Goal: Task Accomplishment & Management: Complete application form

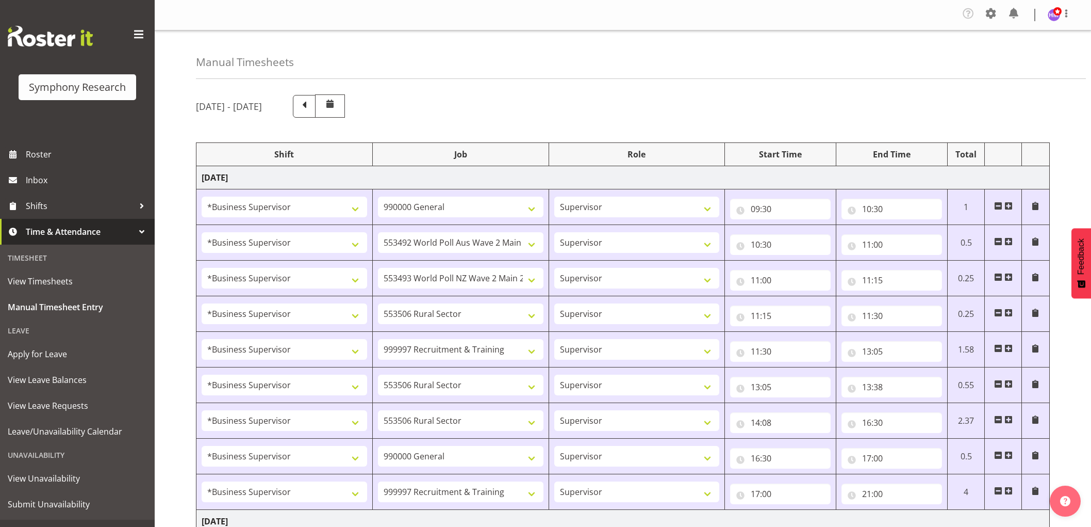
select select "1607"
select select "743"
select select "1607"
select select "10499"
select select "1607"
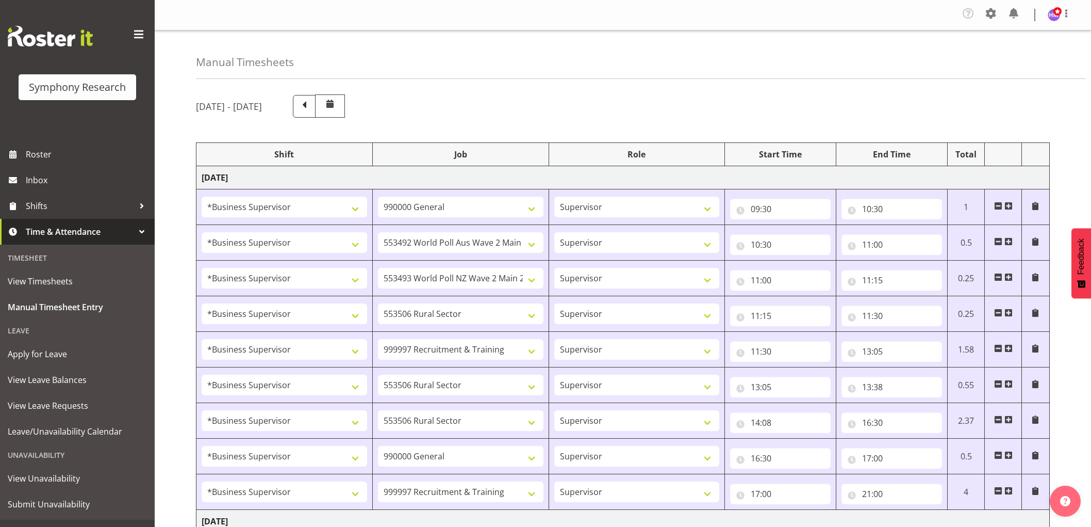
select select "10527"
select select "1607"
select select "10587"
select select "1607"
select select "2379"
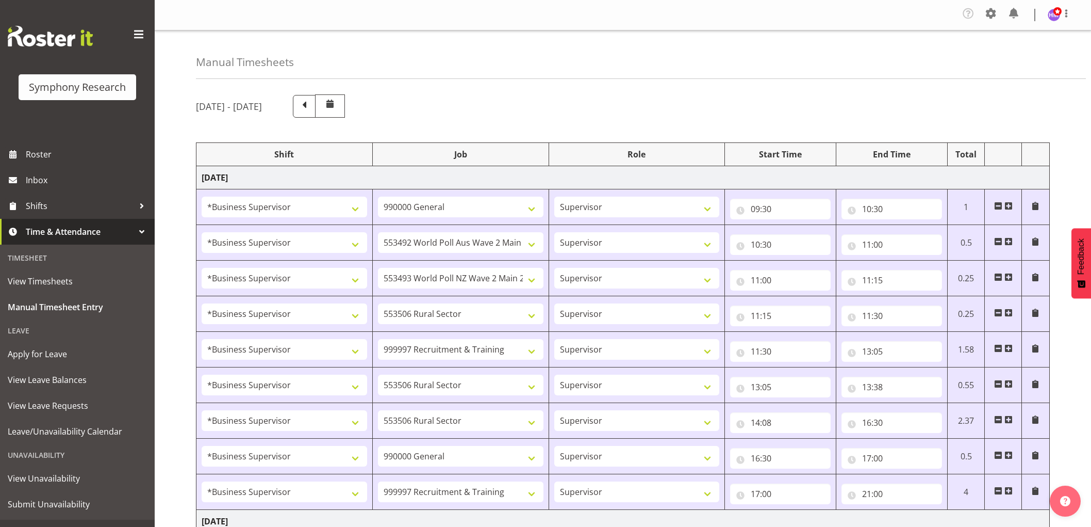
select select "1607"
select select "10587"
select select "1607"
select select "10587"
select select "1607"
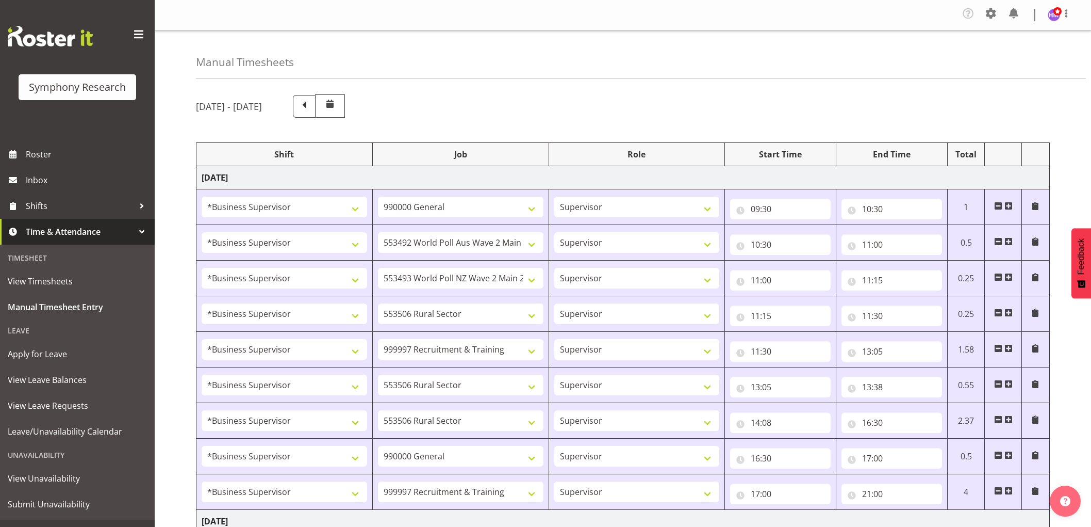
select select "743"
select select "1607"
select select "2379"
select select "1607"
select select "2379"
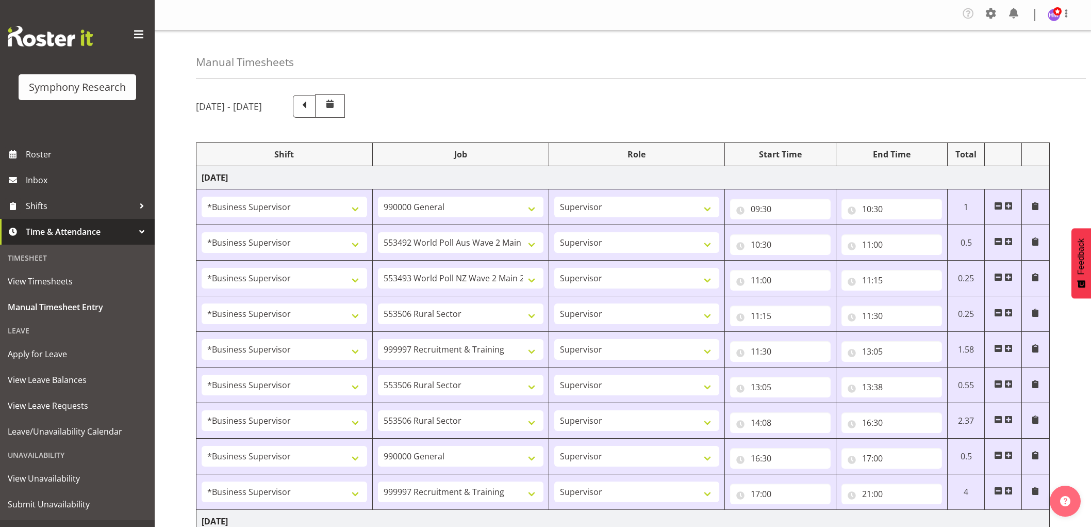
select select "1607"
select select "743"
select select "1607"
select select "10499"
select select "1607"
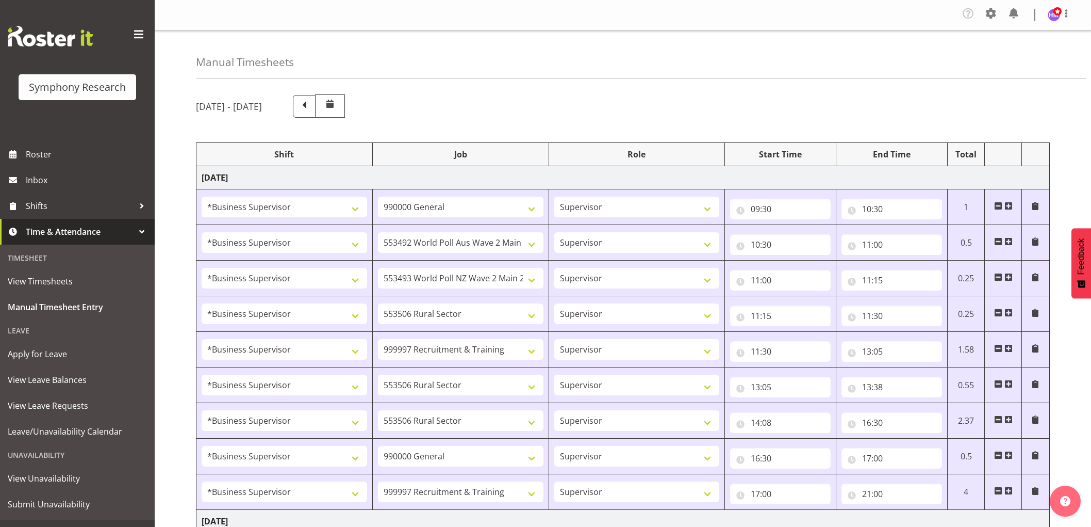
select select "10527"
select select "1607"
select select "10587"
select select "1607"
select select "10633"
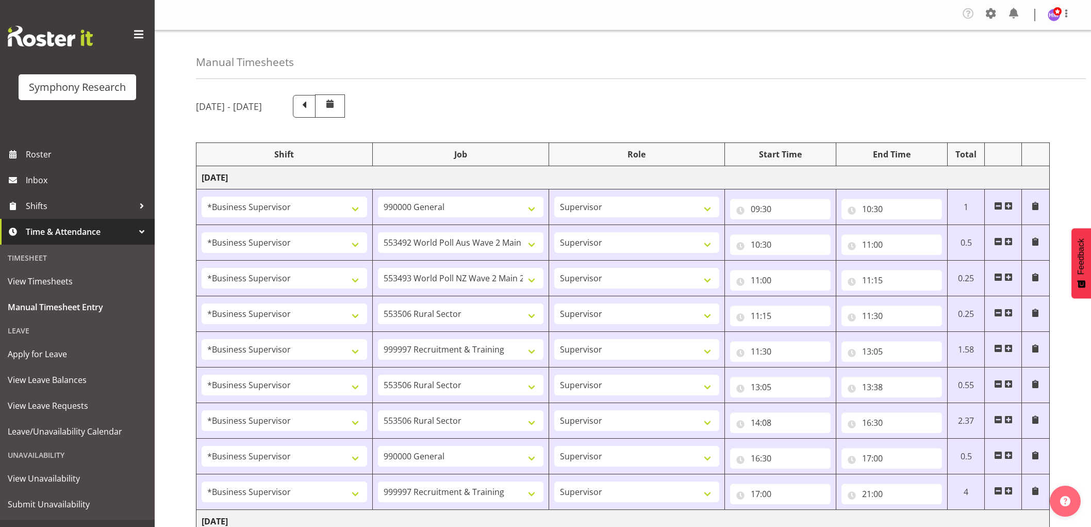
select select "1607"
select select "2379"
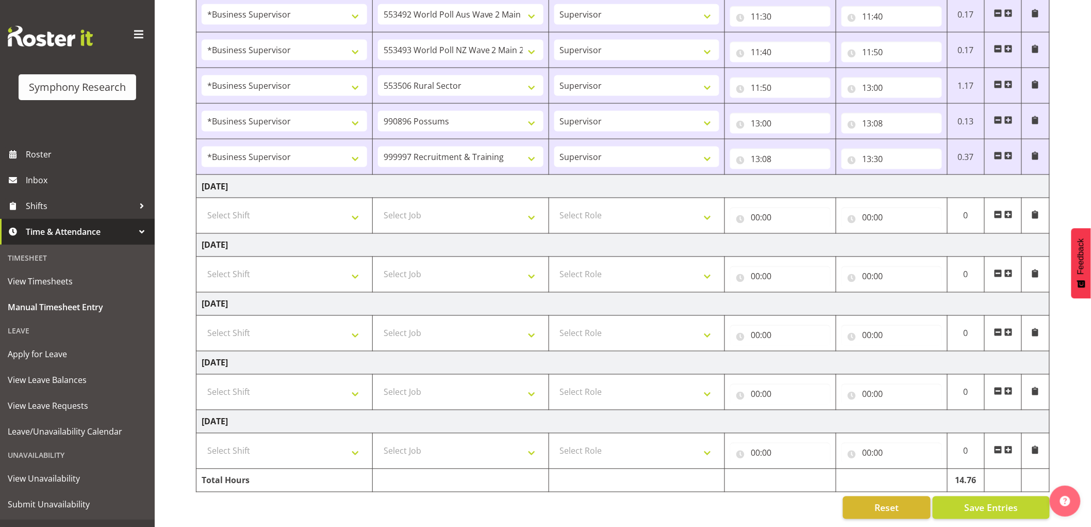
scroll to position [617, 0]
click at [1009, 152] on span at bounding box center [1009, 156] width 8 height 8
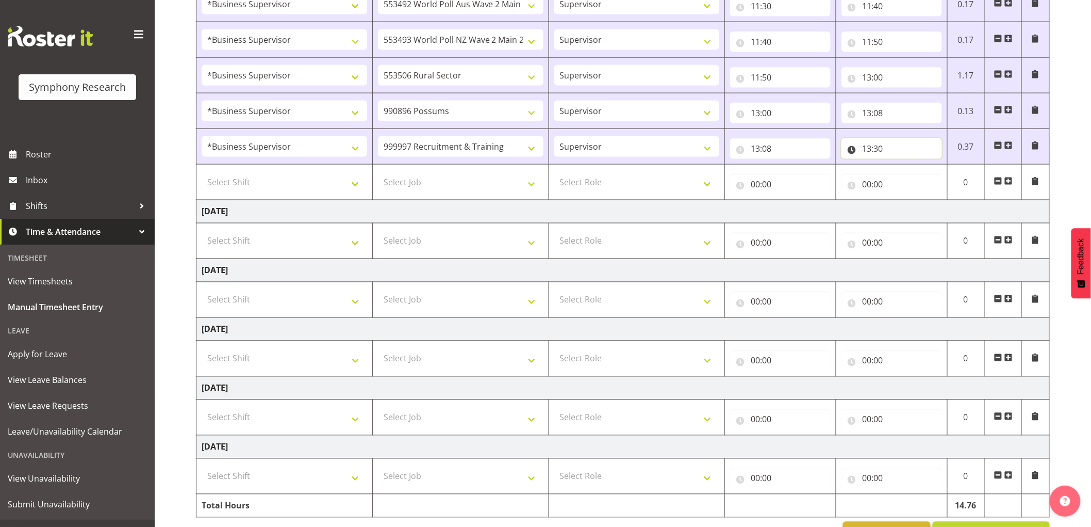
click at [882, 153] on input "13:30" at bounding box center [892, 148] width 101 height 21
click at [940, 182] on select "00 01 02 03 04 05 06 07 08 09 10 11 12 13 14 15 16 17 18 19 20 21 22 23 24 25 2…" at bounding box center [938, 175] width 23 height 21
select select "40"
click at [927, 166] on select "00 01 02 03 04 05 06 07 08 09 10 11 12 13 14 15 16 17 18 19 20 21 22 23 24 25 2…" at bounding box center [938, 175] width 23 height 21
type input "13:40"
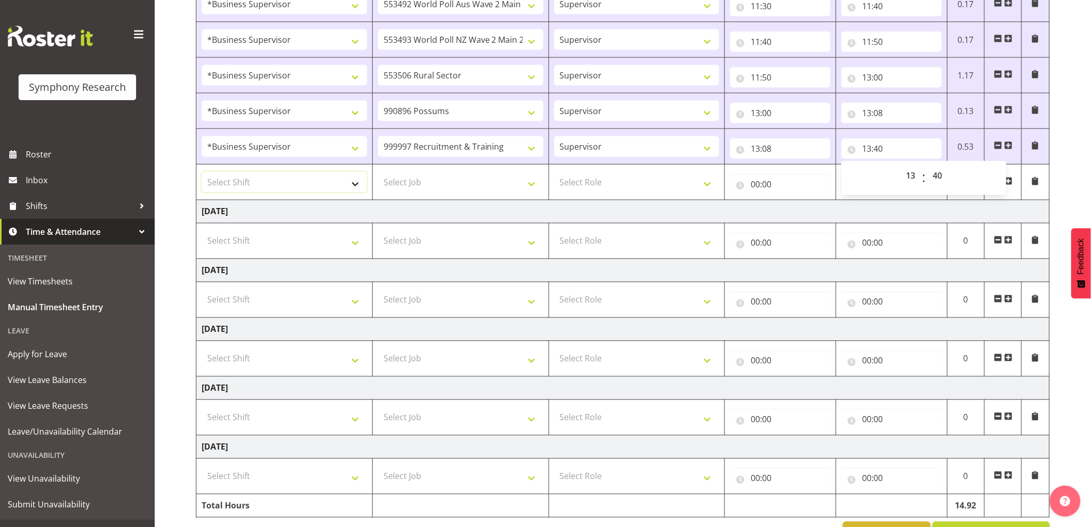
click at [273, 192] on select "Select Shift !!Weekend Residential (Roster IT Shift Label) *Business 9/10am ~ 4…" at bounding box center [285, 182] width 166 height 21
select select "1607"
click at [202, 173] on select "Select Shift !!Weekend Residential (Roster IT Shift Label) *Business 9/10am ~ 4…" at bounding box center [285, 182] width 166 height 21
click at [405, 188] on select "Select Job 550060 IF Admin 553492 World Poll Aus Wave 2 Main 2025 553493 World …" at bounding box center [461, 182] width 166 height 21
click at [489, 192] on select "Select Job 550060 IF Admin 553492 World Poll Aus Wave 2 Main 2025 553493 World …" at bounding box center [461, 182] width 166 height 21
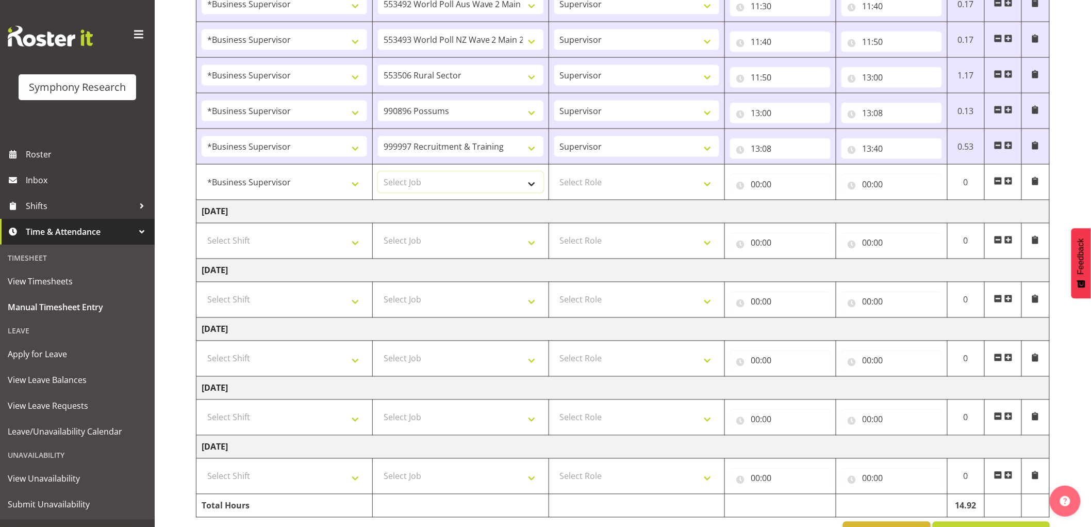
select select "10587"
click at [378, 173] on select "Select Job 550060 IF Admin 553492 World Poll Aus Wave 2 Main 2025 553493 World …" at bounding box center [461, 182] width 166 height 21
click at [610, 185] on select "Select Role Supervisor Interviewing Briefing" at bounding box center [637, 182] width 166 height 21
select select "45"
click at [554, 173] on select "Select Role Supervisor Interviewing Briefing" at bounding box center [637, 182] width 166 height 21
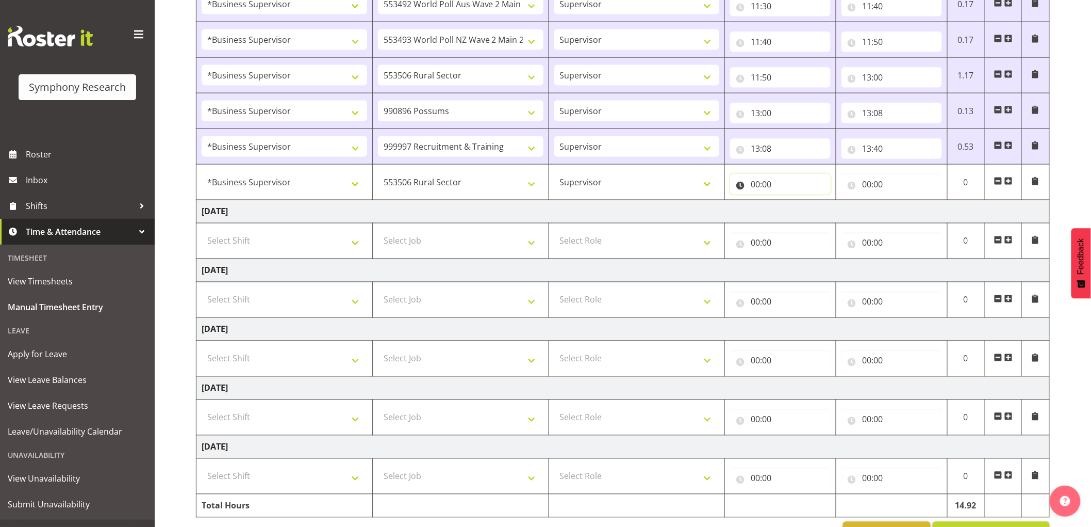
drag, startPoint x: 775, startPoint y: 185, endPoint x: 791, endPoint y: 198, distance: 20.9
click at [775, 185] on input "00:00" at bounding box center [780, 184] width 101 height 21
drag, startPoint x: 799, startPoint y: 210, endPoint x: 797, endPoint y: 220, distance: 9.6
click at [799, 210] on select "00 01 02 03 04 05 06 07 08 09 10 11 12 13 14 15 16 17 18 19 20 21 22 23" at bounding box center [800, 211] width 23 height 21
select select "14"
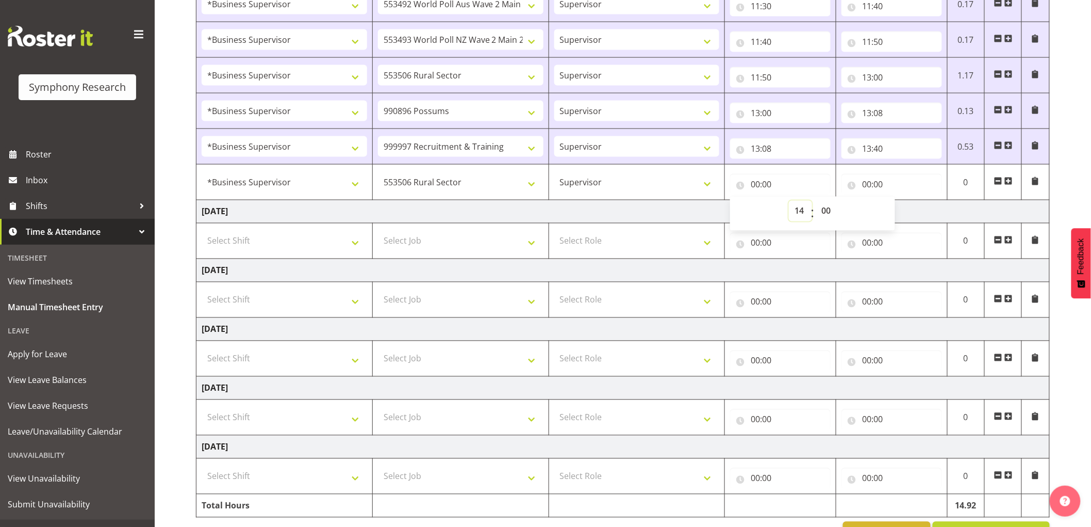
click at [789, 202] on select "00 01 02 03 04 05 06 07 08 09 10 11 12 13 14 15 16 17 18 19 20 21 22 23" at bounding box center [800, 211] width 23 height 21
type input "14:00"
drag, startPoint x: 827, startPoint y: 199, endPoint x: 834, endPoint y: 207, distance: 10.6
click at [833, 203] on div "00 01 02 03 04 05 06 07 08 09 10 11 12 13 14 15 16 17 18 19 20 21 22 23 : 00 01…" at bounding box center [812, 214] width 165 height 34
click at [834, 207] on select "00 01 02 03 04 05 06 07 08 09 10 11 12 13 14 15 16 17 18 19 20 21 22 23 24 25 2…" at bounding box center [827, 211] width 23 height 21
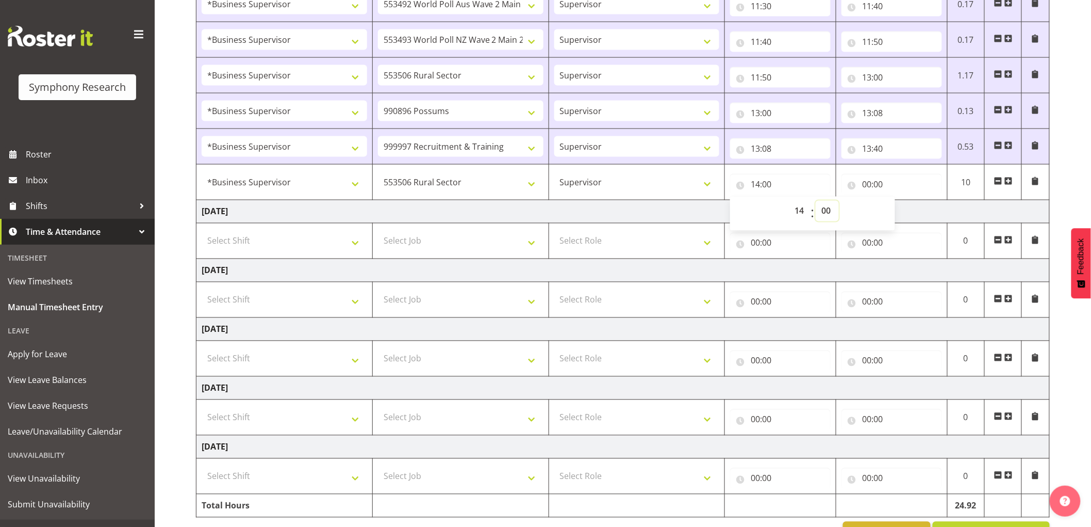
select select "10"
click at [816, 202] on select "00 01 02 03 04 05 06 07 08 09 10 11 12 13 14 15 16 17 18 19 20 21 22 23 24 25 2…" at bounding box center [827, 211] width 23 height 21
type input "14:10"
click at [860, 184] on input "00:00" at bounding box center [892, 184] width 101 height 21
click at [897, 213] on div "00 01 02 03 04 05 06 07 08 09 10 11 12 13 14 15 16 17 18 19 20 21 22 23 : 00 01…" at bounding box center [924, 214] width 165 height 26
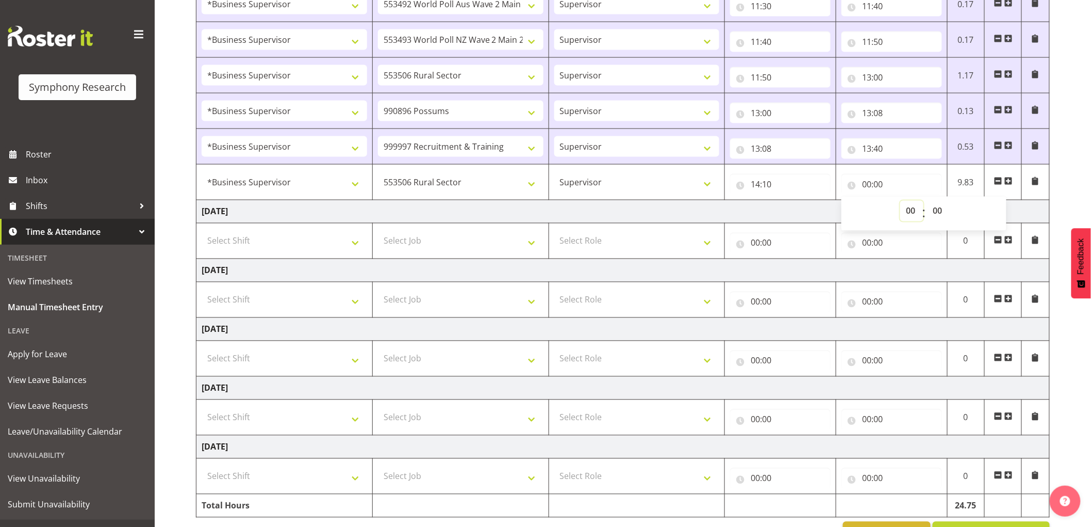
click at [906, 219] on select "00 01 02 03 04 05 06 07 08 09 10 11 12 13 14 15 16 17 18 19 20 21 22 23" at bounding box center [912, 211] width 23 height 21
select select "16"
click at [901, 202] on select "00 01 02 03 04 05 06 07 08 09 10 11 12 13 14 15 16 17 18 19 20 21 22 23" at bounding box center [912, 211] width 23 height 21
type input "16:00"
drag, startPoint x: 806, startPoint y: 212, endPoint x: 825, endPoint y: 223, distance: 22.6
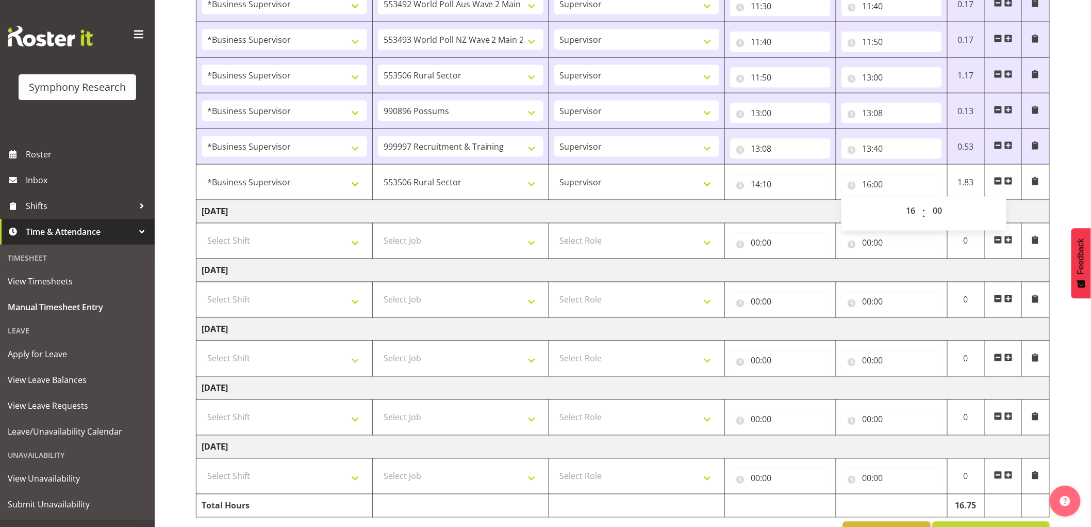
click at [806, 212] on td "[DATE]" at bounding box center [624, 211] width 854 height 23
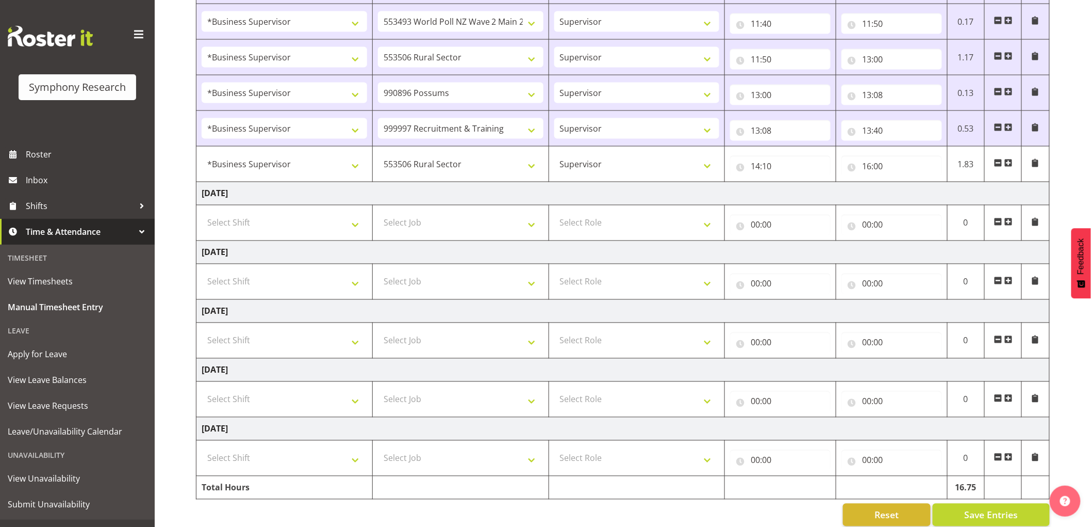
scroll to position [653, 0]
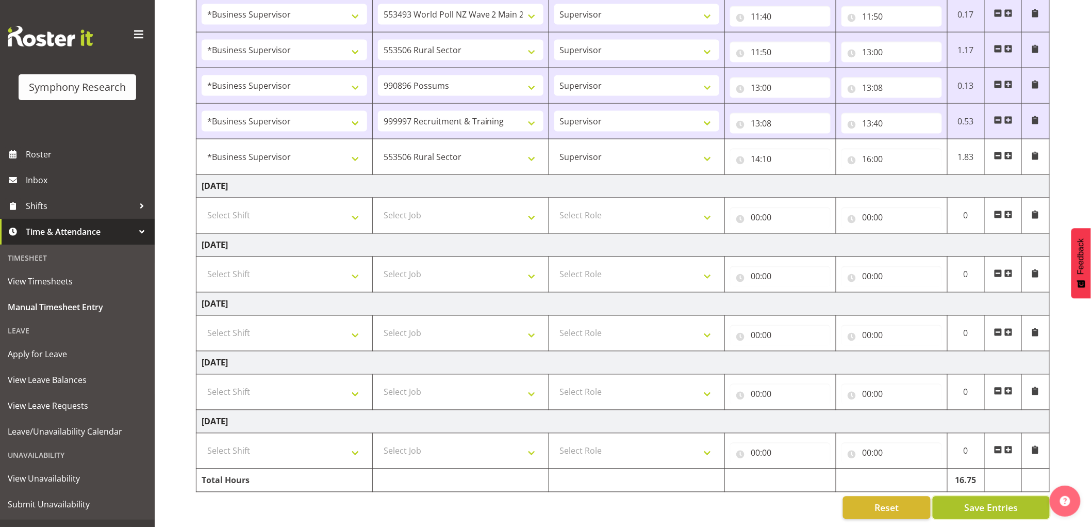
click at [1013, 496] on button "Save Entries" at bounding box center [991, 507] width 117 height 23
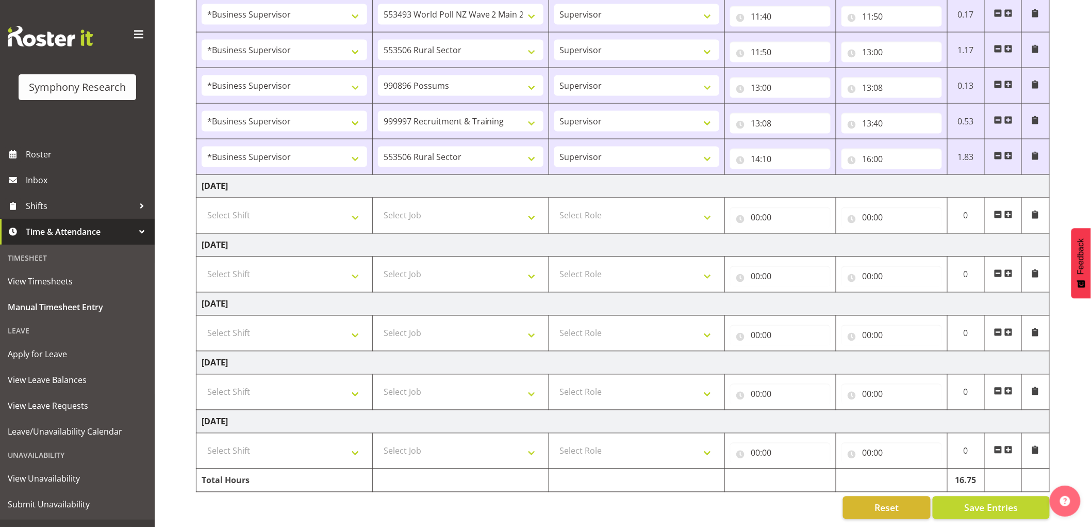
drag, startPoint x: 1010, startPoint y: 143, endPoint x: 405, endPoint y: 202, distance: 607.8
click at [1009, 152] on span at bounding box center [1009, 156] width 8 height 8
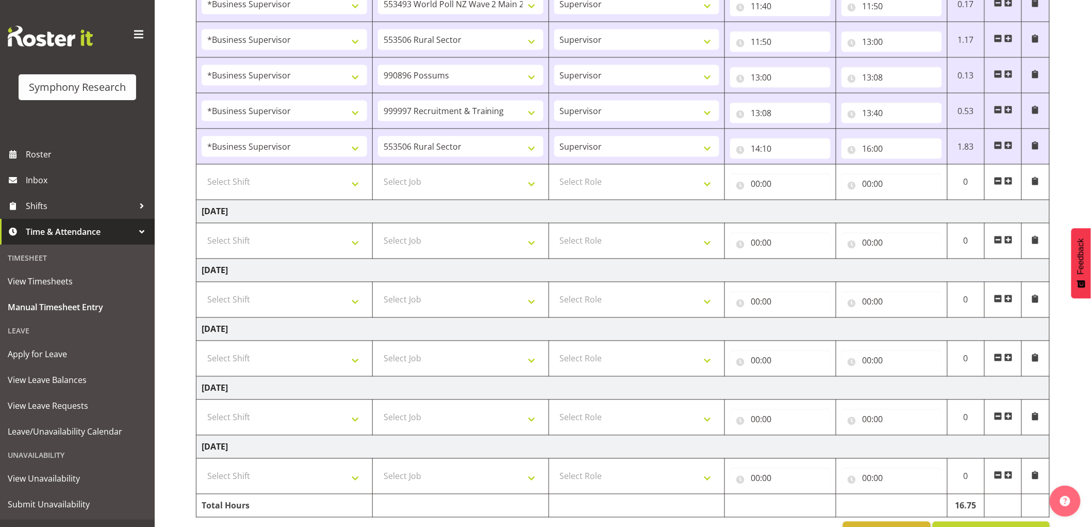
click at [300, 171] on td "Select Shift !!Weekend Residential (Roster IT Shift Label) *Business 9/10am ~ 4…" at bounding box center [285, 183] width 176 height 36
click at [299, 197] on td "Select Shift !!Weekend Residential (Roster IT Shift Label) *Business 9/10am ~ 4…" at bounding box center [285, 183] width 176 height 36
drag, startPoint x: 299, startPoint y: 196, endPoint x: 301, endPoint y: 187, distance: 9.0
click at [299, 193] on td "Select Shift !!Weekend Residential (Roster IT Shift Label) *Business 9/10am ~ 4…" at bounding box center [285, 183] width 176 height 36
click at [301, 187] on select "Select Shift !!Weekend Residential (Roster IT Shift Label) *Business 9/10am ~ 4…" at bounding box center [285, 182] width 166 height 21
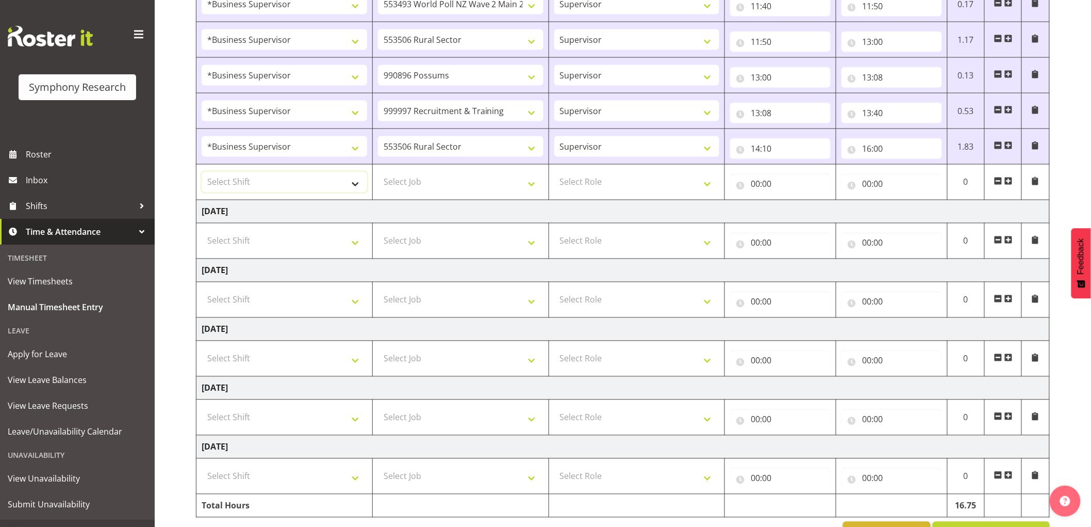
select select "1607"
click at [202, 173] on select "Select Shift !!Weekend Residential (Roster IT Shift Label) *Business 9/10am ~ 4…" at bounding box center [285, 182] width 166 height 21
click at [425, 183] on select "Select Job 550060 IF Admin 553492 World Poll Aus Wave 2 Main 2025 553493 World …" at bounding box center [461, 182] width 166 height 21
select select "10242"
click at [378, 173] on select "Select Job 550060 IF Admin 553492 World Poll Aus Wave 2 Main 2025 553493 World …" at bounding box center [461, 182] width 166 height 21
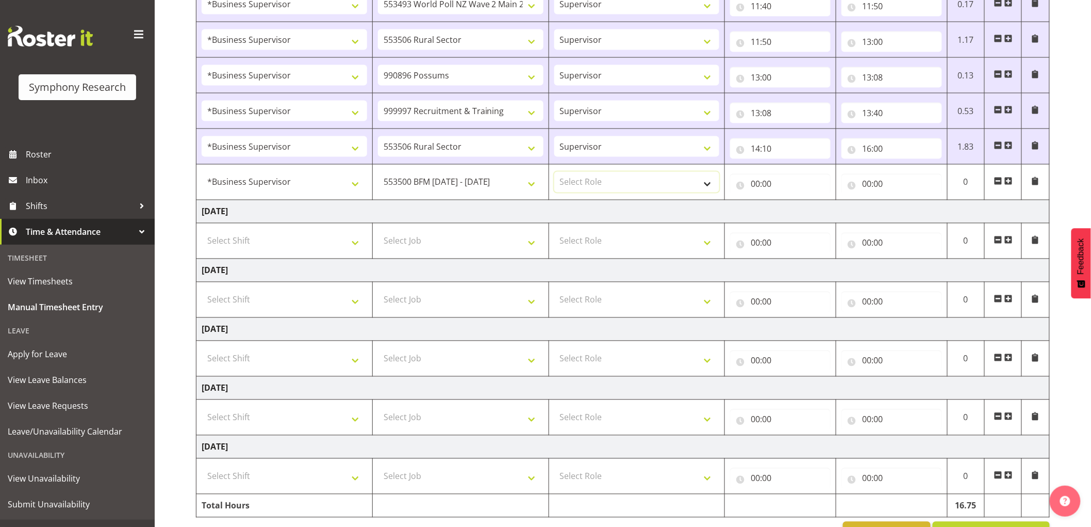
drag, startPoint x: 601, startPoint y: 184, endPoint x: 599, endPoint y: 192, distance: 9.1
click at [600, 185] on select "Select Role Supervisor Interviewing Briefing" at bounding box center [637, 182] width 166 height 21
select select "45"
click at [554, 173] on select "Select Role Supervisor Interviewing Briefing" at bounding box center [637, 182] width 166 height 21
click at [791, 192] on input "00:00" at bounding box center [780, 184] width 101 height 21
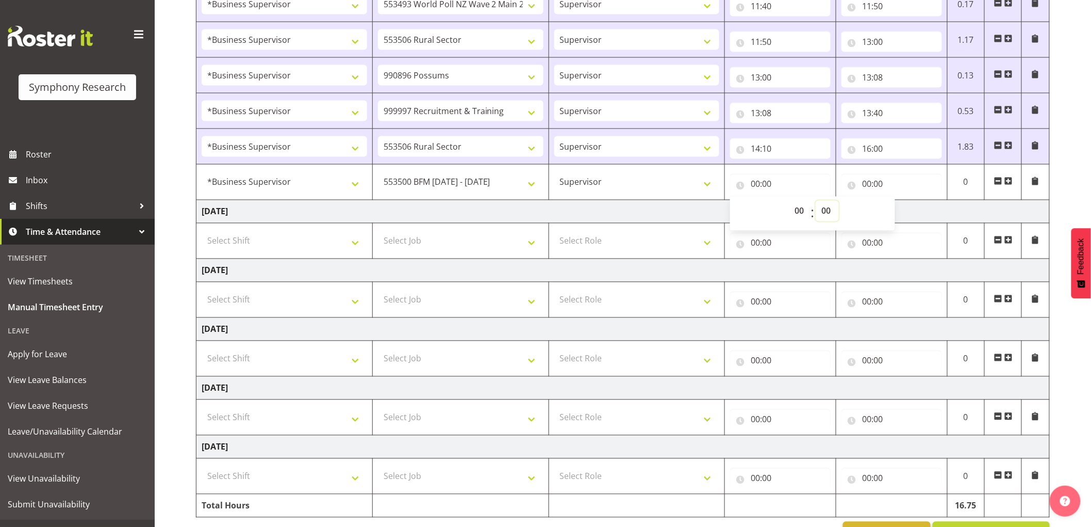
drag, startPoint x: 833, startPoint y: 216, endPoint x: 824, endPoint y: 219, distance: 9.8
click at [828, 218] on select "00 01 02 03 04 05 06 07 08 09 10 11 12 13 14 15 16 17 18 19 20 21 22 23 24 25 2…" at bounding box center [827, 211] width 23 height 21
drag, startPoint x: 796, startPoint y: 219, endPoint x: 801, endPoint y: 220, distance: 5.9
click at [796, 219] on select "00 01 02 03 04 05 06 07 08 09 10 11 12 13 14 15 16 17 18 19 20 21 22 23" at bounding box center [800, 211] width 23 height 21
select select "16"
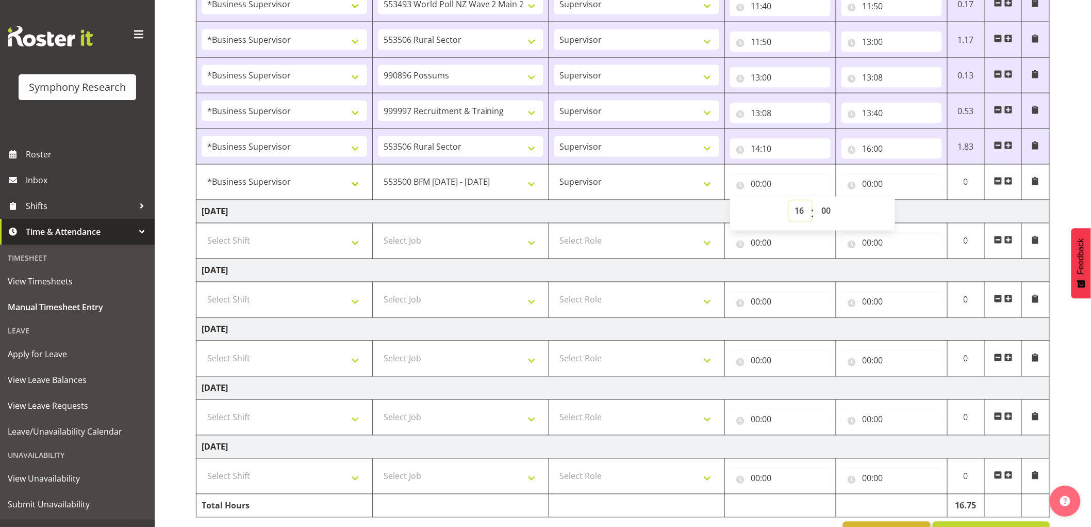
click at [789, 202] on select "00 01 02 03 04 05 06 07 08 09 10 11 12 13 14 15 16 17 18 19 20 21 22 23" at bounding box center [800, 211] width 23 height 21
type input "16:00"
click at [873, 182] on input "00:00" at bounding box center [892, 184] width 101 height 21
drag, startPoint x: 916, startPoint y: 209, endPoint x: 918, endPoint y: 217, distance: 7.5
click at [916, 209] on select "00 01 02 03 04 05 06 07 08 09 10 11 12 13 14 15 16 17 18 19 20 21 22 23" at bounding box center [912, 211] width 23 height 21
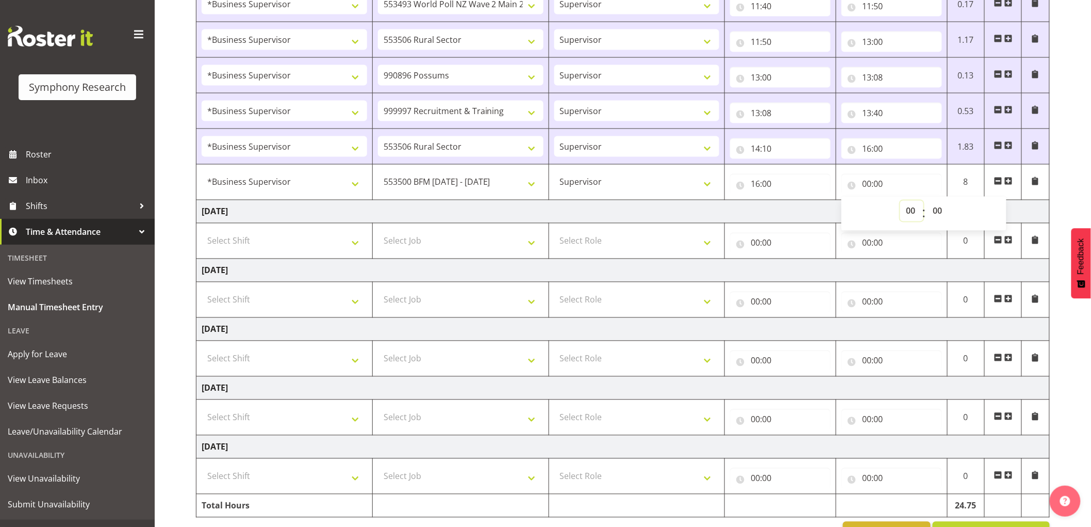
select select "16"
click at [901, 202] on select "00 01 02 03 04 05 06 07 08 09 10 11 12 13 14 15 16 17 18 19 20 21 22 23" at bounding box center [912, 211] width 23 height 21
type input "16:00"
drag, startPoint x: 927, startPoint y: 210, endPoint x: 930, endPoint y: 222, distance: 11.6
click at [927, 210] on select "00 01 02 03 04 05 06 07 08 09 10 11 12 13 14 15 16 17 18 19 20 21 22 23 24 25 2…" at bounding box center [938, 211] width 23 height 21
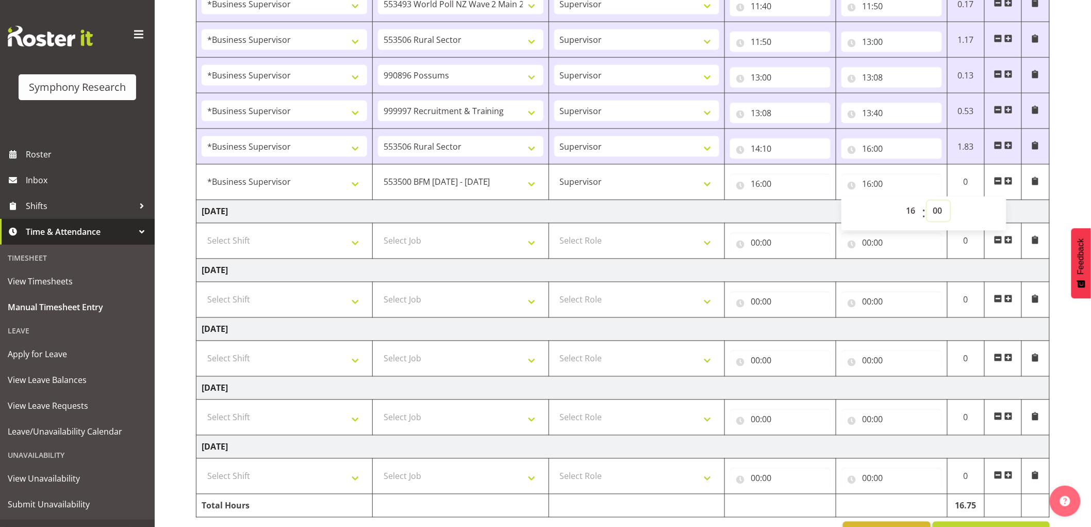
select select "30"
click at [927, 202] on select "00 01 02 03 04 05 06 07 08 09 10 11 12 13 14 15 16 17 18 19 20 21 22 23 24 25 2…" at bounding box center [938, 211] width 23 height 21
type input "16:30"
